Goal: Information Seeking & Learning: Check status

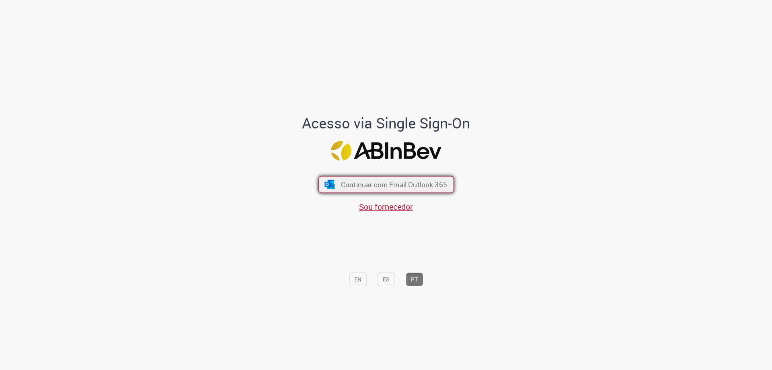
click at [379, 187] on span "Continuar com Email Outlook 365" at bounding box center [394, 184] width 106 height 9
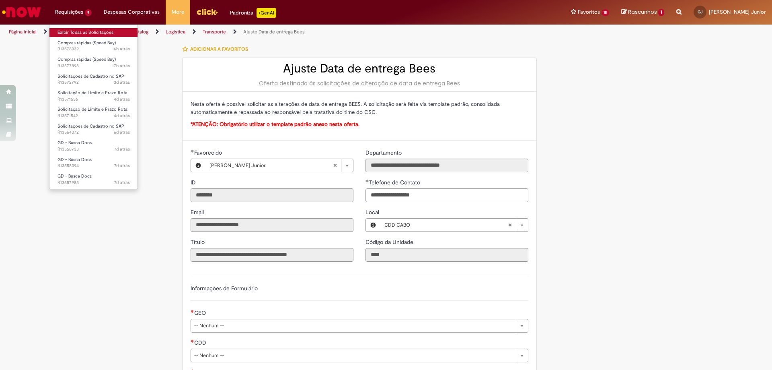
click at [71, 32] on link "Exibir Todas as Solicitações" at bounding box center [93, 32] width 89 height 9
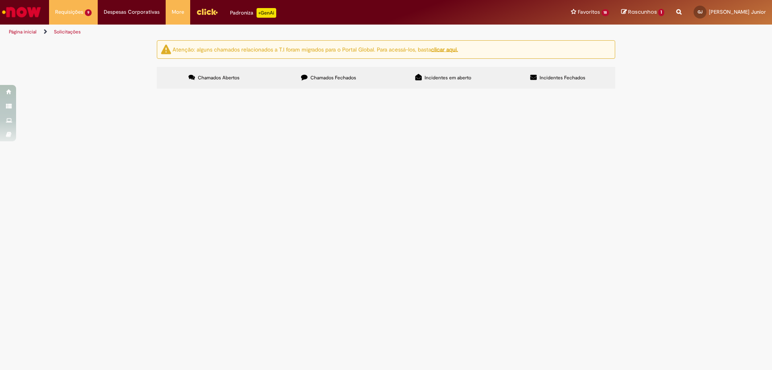
click at [701, 91] on div "Atenção: alguns chamados relacionados a T.I foram migrados para o Portal Global…" at bounding box center [386, 65] width 772 height 51
click at [0, 0] on span "R13577898" at bounding box center [0, 0] width 0 height 0
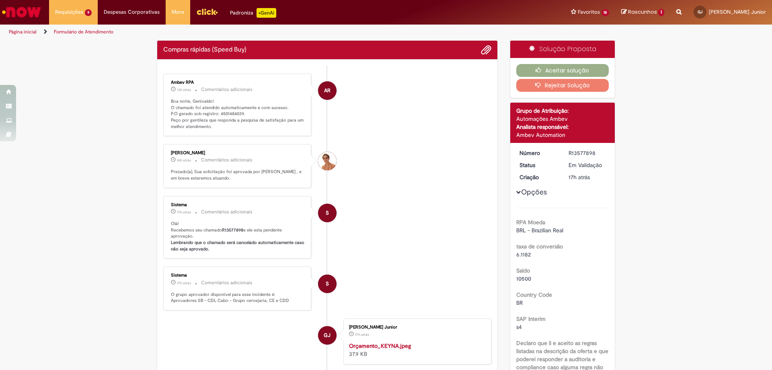
click at [231, 109] on p "Boa noite, Genivaldo! O chamado foi atendido automaticamente e com sucesso. P.O…" at bounding box center [238, 114] width 134 height 32
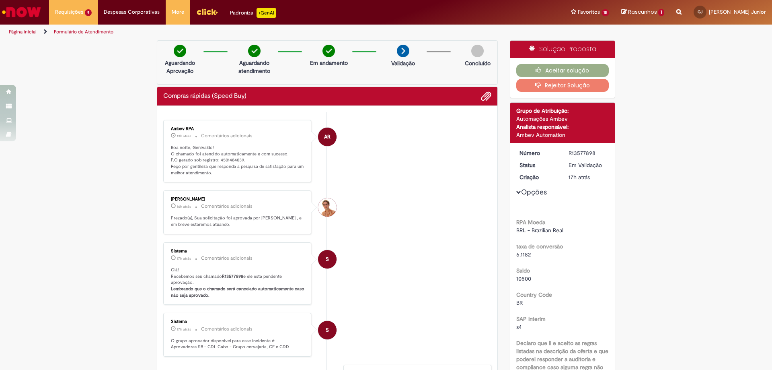
click at [231, 160] on p "Boa noite, Genivaldo! O chamado foi atendido automaticamente e com sucesso. P.O…" at bounding box center [238, 160] width 134 height 32
copy p "4501484039"
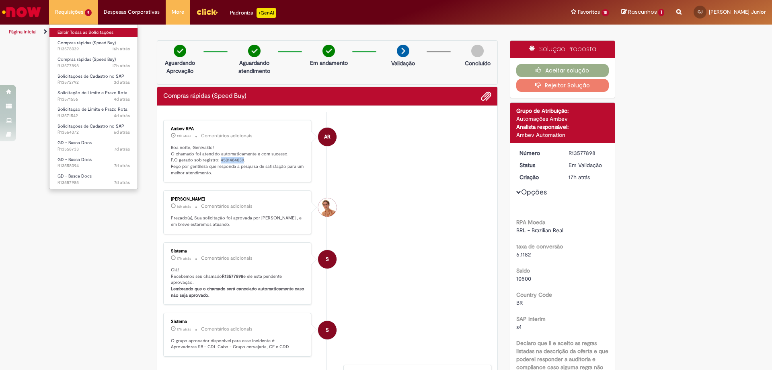
click at [73, 33] on link "Exibir Todas as Solicitações" at bounding box center [93, 32] width 89 height 9
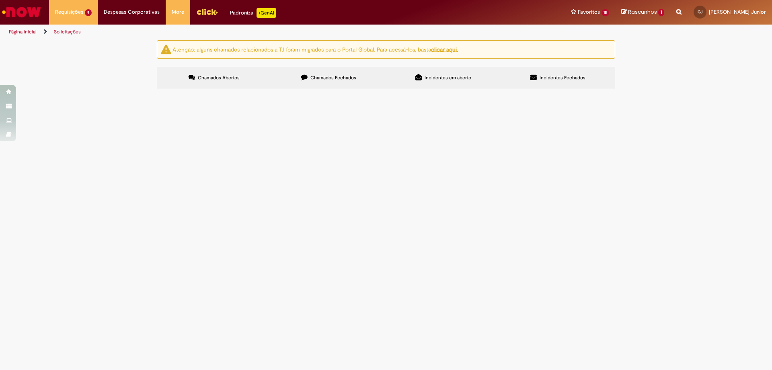
click at [0, 0] on span "R13578039" at bounding box center [0, 0] width 0 height 0
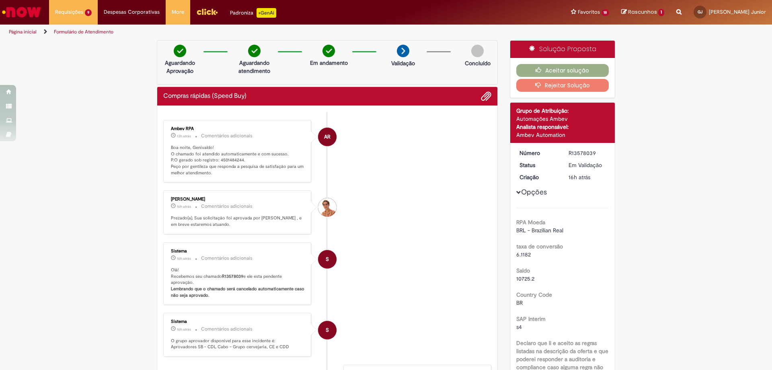
click at [233, 159] on p "Boa noite, Genivaldo! O chamado foi atendido automaticamente e com sucesso. P.O…" at bounding box center [238, 160] width 134 height 32
copy p "4501484244"
